Goal: Information Seeking & Learning: Find specific fact

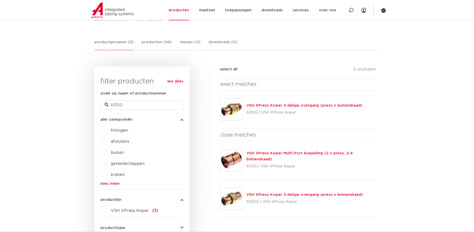
scroll to position [118, 0]
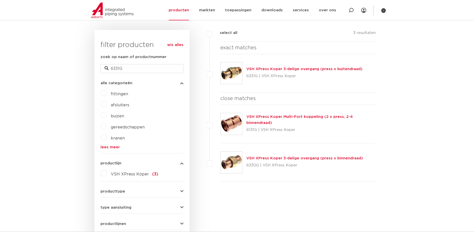
click at [233, 163] on img at bounding box center [232, 162] width 22 height 22
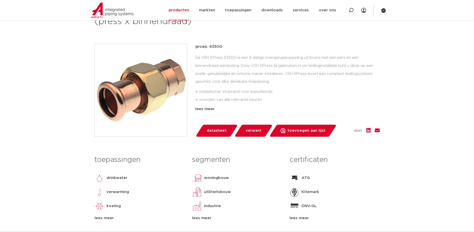
scroll to position [63, 0]
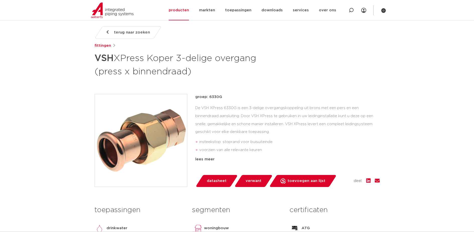
drag, startPoint x: 225, startPoint y: 95, endPoint x: 209, endPoint y: 97, distance: 16.2
click at [209, 97] on p "groep: 6330G" at bounding box center [287, 97] width 185 height 6
copy p "6330G"
click at [350, 8] on icon at bounding box center [351, 10] width 5 height 5
paste input "SP4331GV"
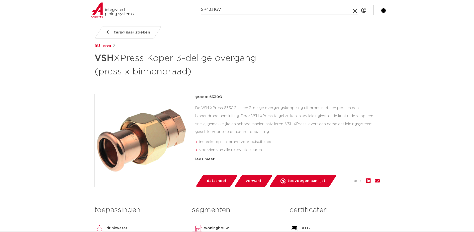
type input "SP4331GV"
click button "Zoeken" at bounding box center [0, 0] width 0 height 0
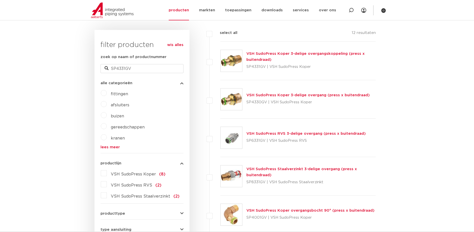
click at [238, 100] on img at bounding box center [232, 99] width 22 height 22
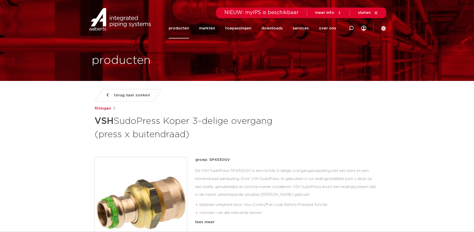
drag, startPoint x: 235, startPoint y: 160, endPoint x: 209, endPoint y: 162, distance: 26.0
click at [209, 162] on p "groep: SP4330GV" at bounding box center [287, 160] width 185 height 6
copy p "SP4330GV"
click at [353, 29] on icon at bounding box center [351, 28] width 6 height 6
type input "6330g"
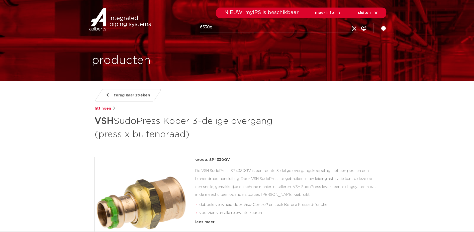
click button "Zoeken" at bounding box center [0, 0] width 0 height 0
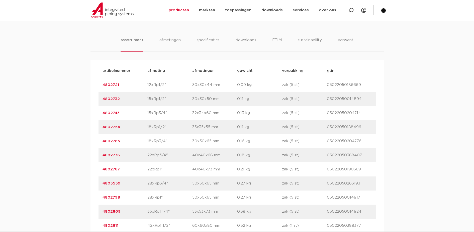
scroll to position [326, 0]
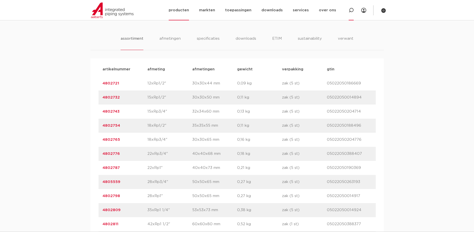
click at [350, 10] on icon at bounding box center [351, 10] width 5 height 5
type input "38829"
click button "Zoeken" at bounding box center [0, 0] width 0 height 0
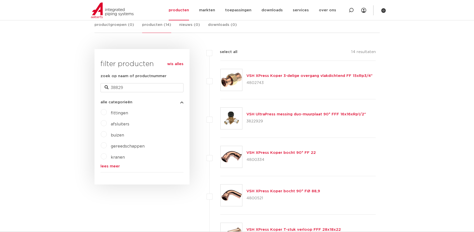
scroll to position [92, 0]
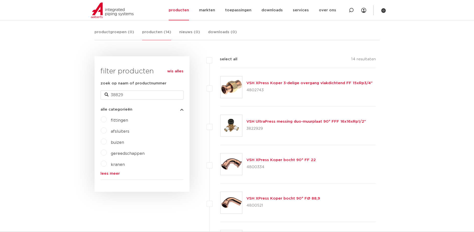
click at [233, 82] on img at bounding box center [232, 87] width 22 height 22
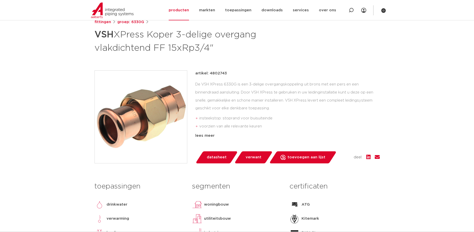
scroll to position [87, 0]
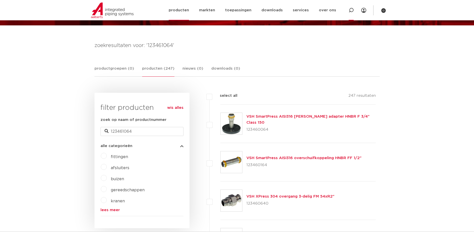
click at [355, 12] on div at bounding box center [351, 10] width 20 height 20
paste input "SP4330GV"
type input "SP4330GV"
click button "Zoeken" at bounding box center [0, 0] width 0 height 0
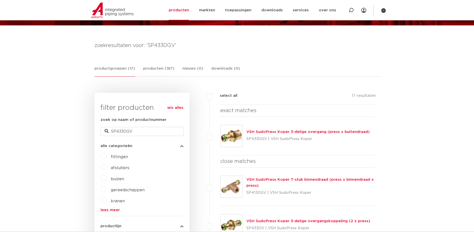
click at [236, 135] on img at bounding box center [232, 136] width 22 height 22
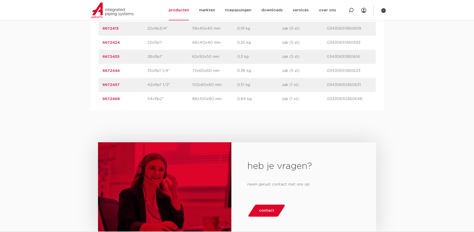
scroll to position [452, 0]
